Goal: Book appointment/travel/reservation

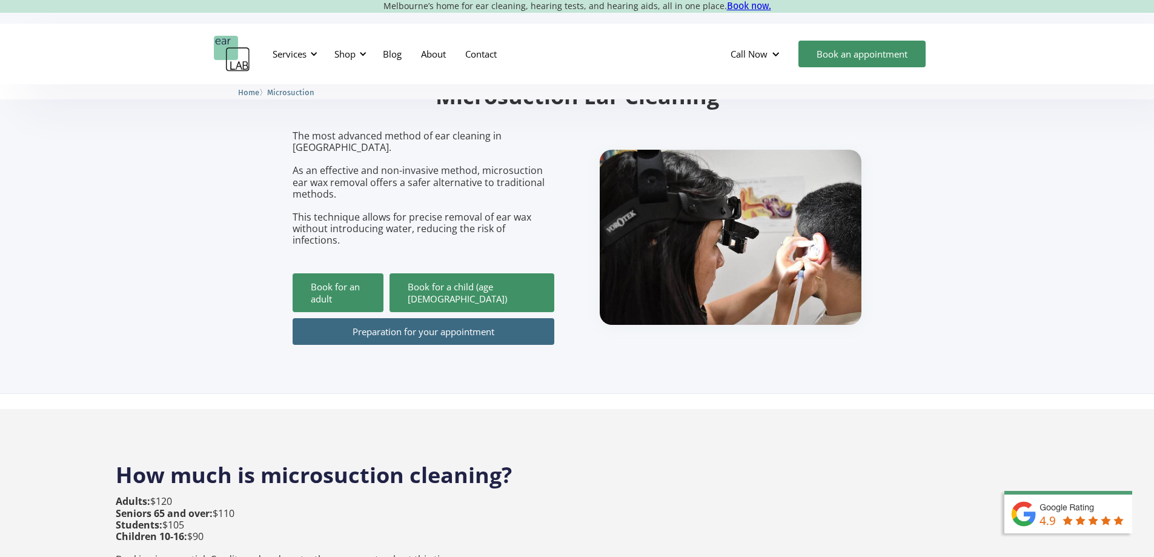
scroll to position [121, 0]
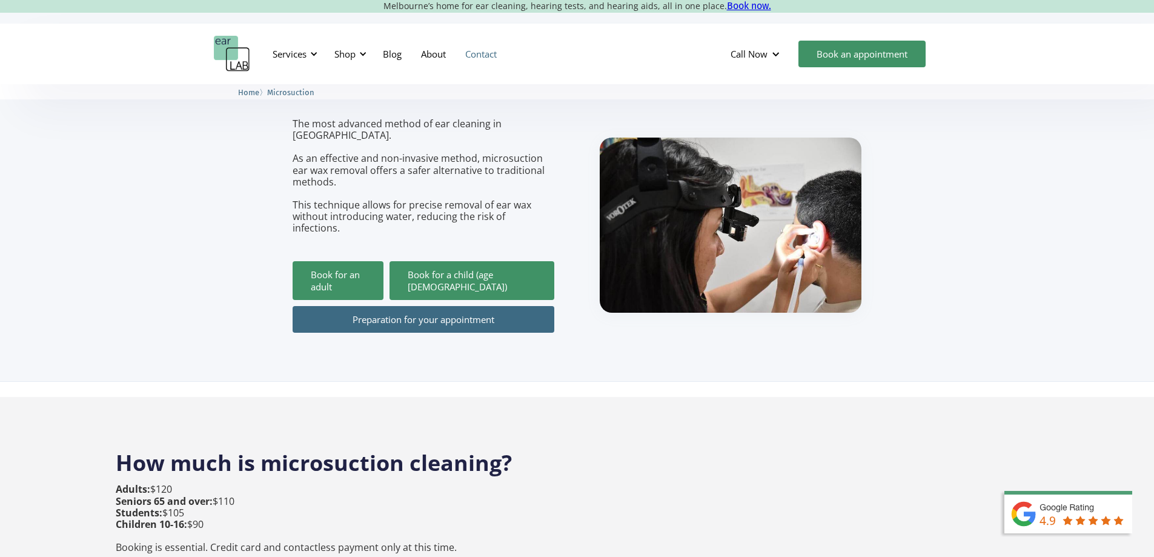
click at [490, 50] on link "Contact" at bounding box center [481, 53] width 51 height 35
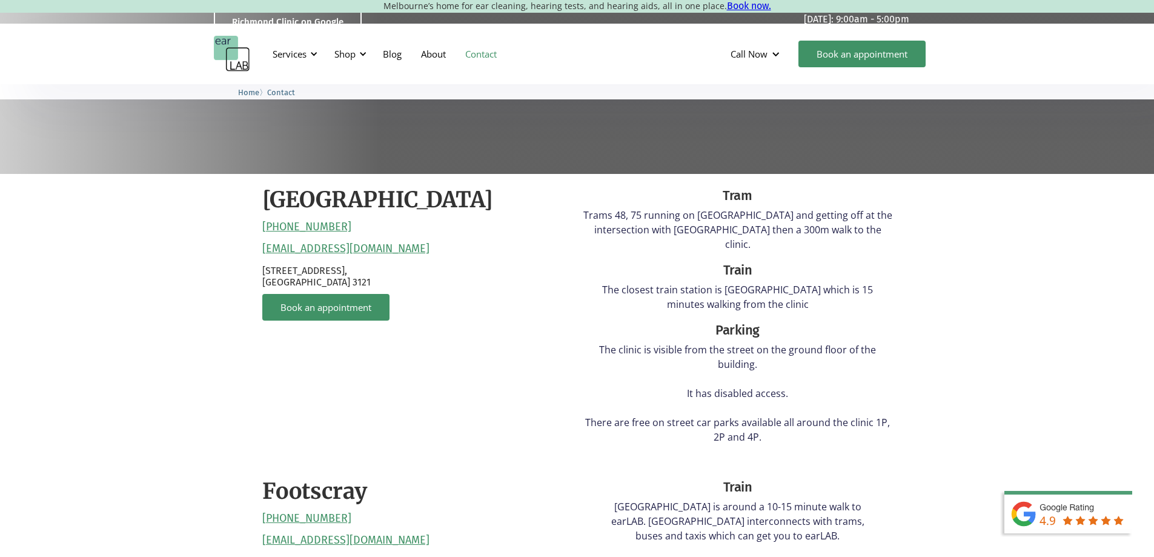
scroll to position [303, 0]
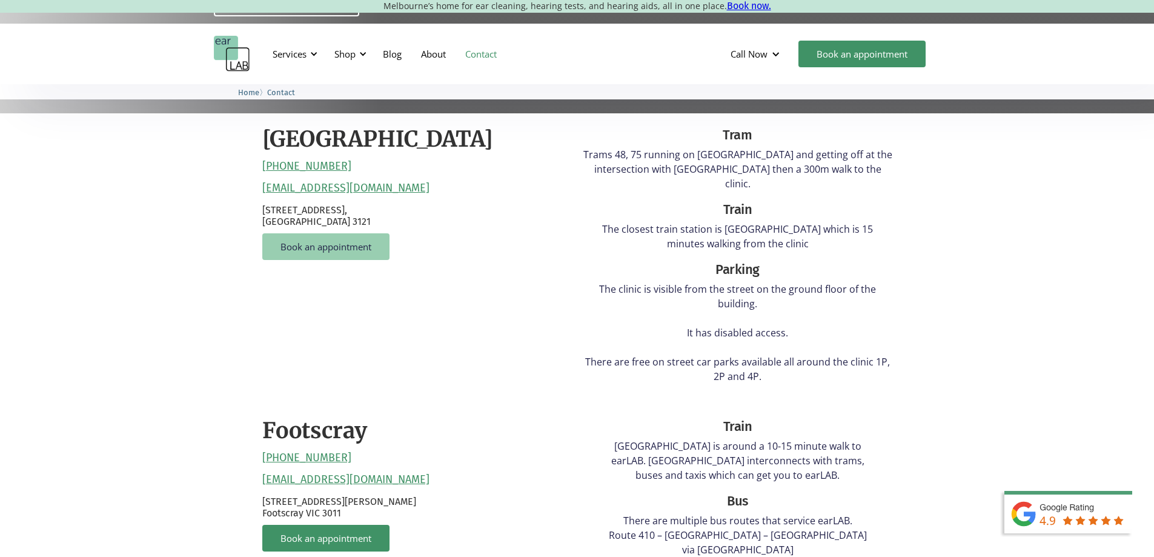
click at [330, 245] on link "Book an appointment" at bounding box center [325, 246] width 127 height 27
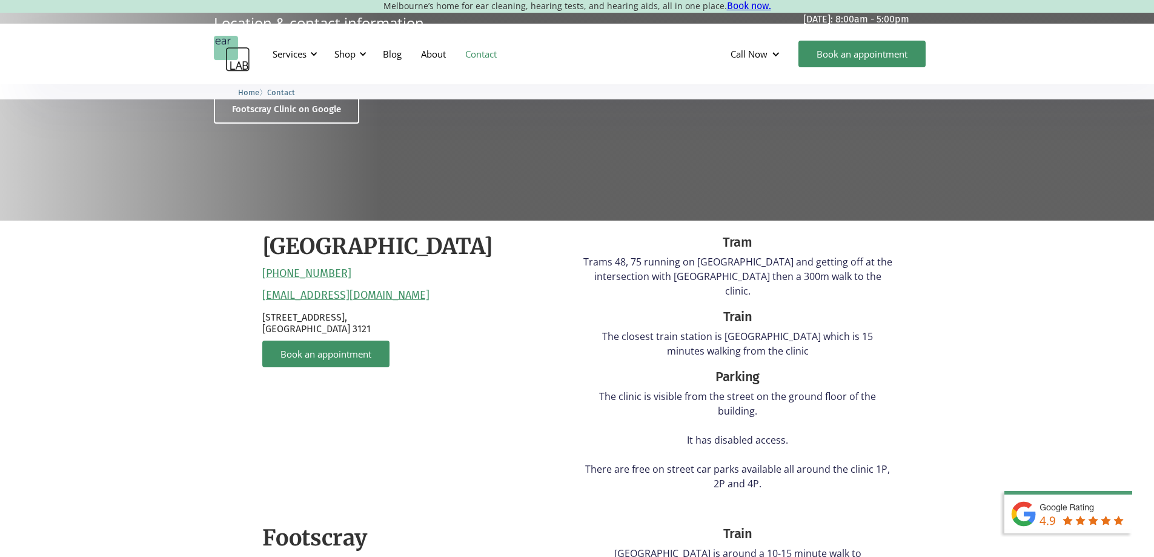
scroll to position [173, 0]
